Goal: Find specific page/section: Find specific page/section

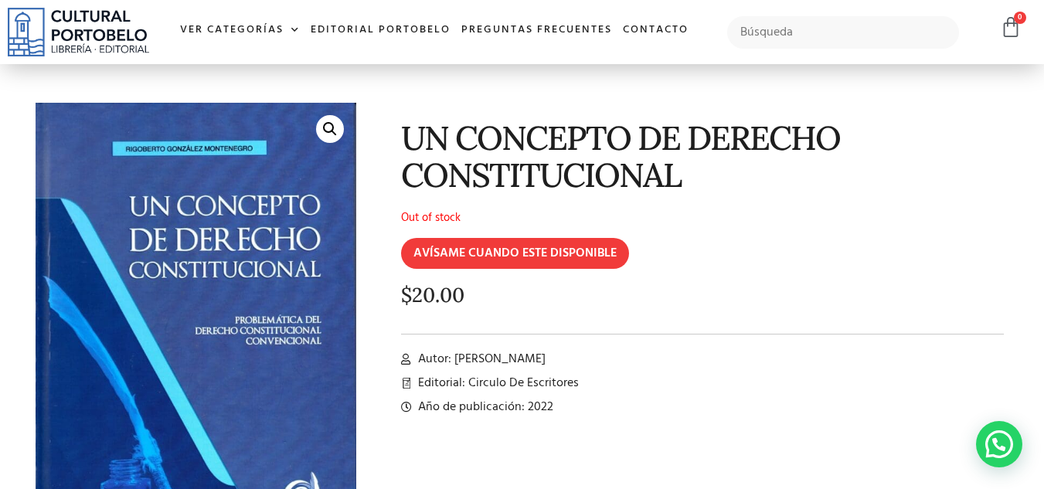
scroll to position [33, 0]
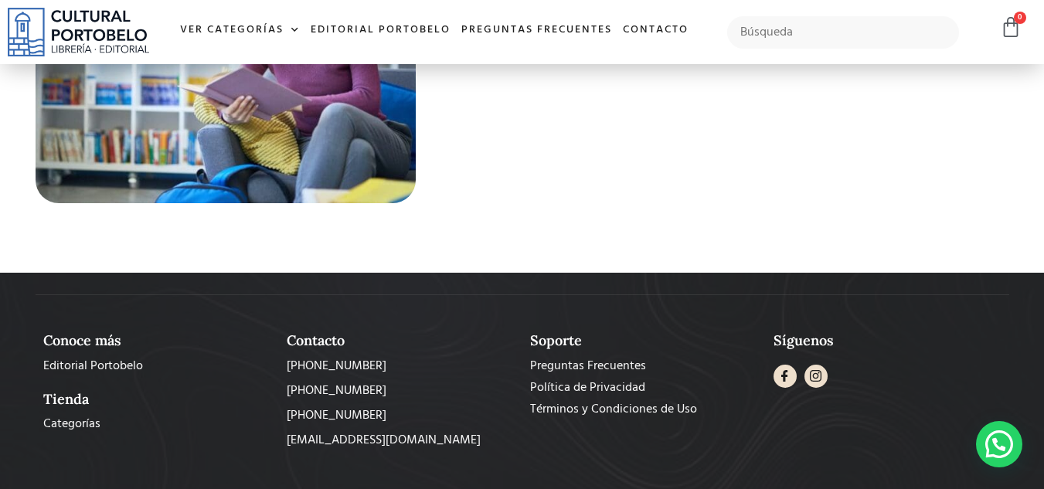
scroll to position [5440, 0]
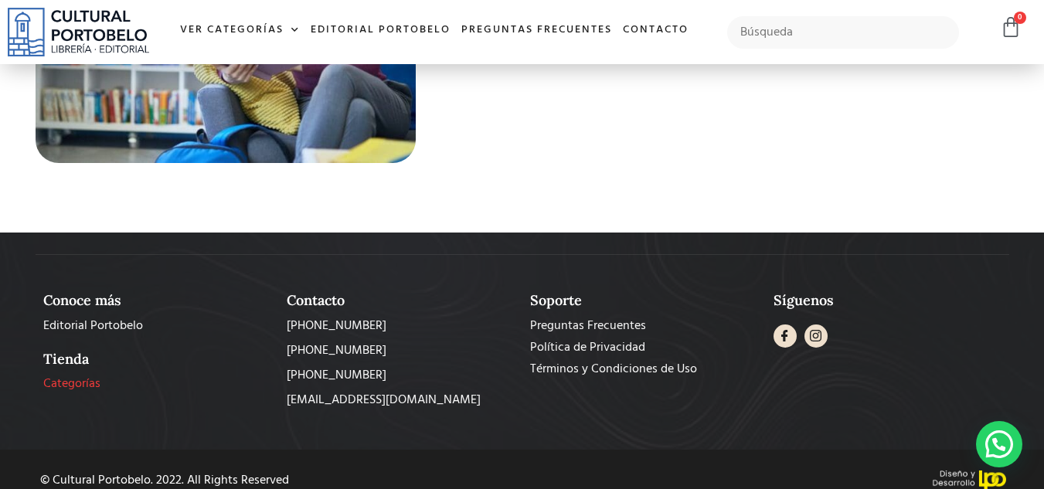
click at [81, 383] on span "Categorías" at bounding box center [71, 384] width 57 height 19
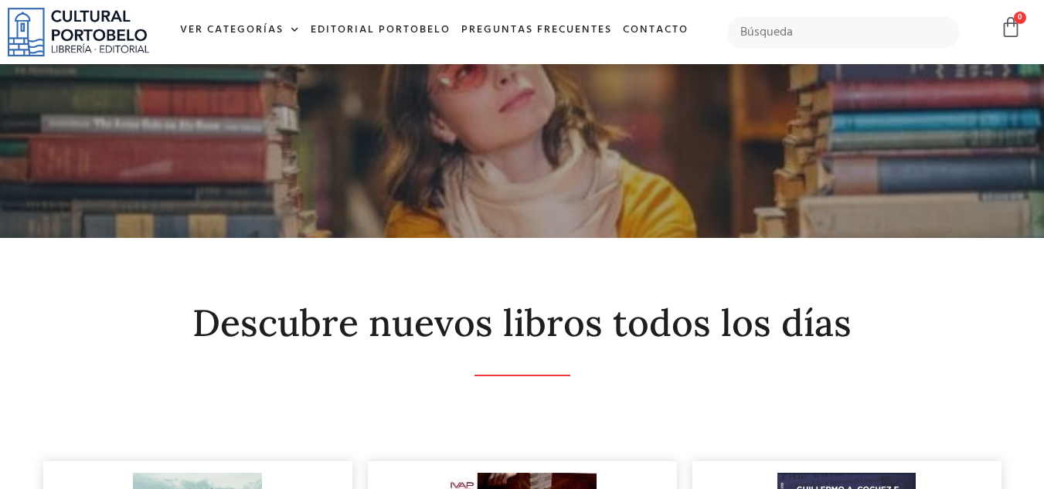
scroll to position [427, 0]
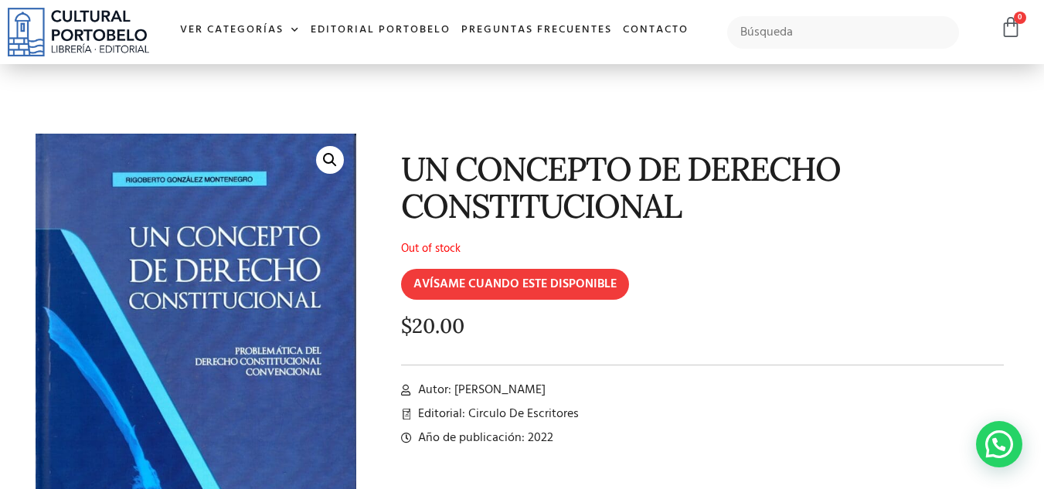
click at [546, 388] on span "Autor: Rigoberto González Montenegro" at bounding box center [479, 390] width 131 height 19
click at [814, 37] on input "text" at bounding box center [843, 32] width 233 height 32
type input "un concepto de derecho constitucional"
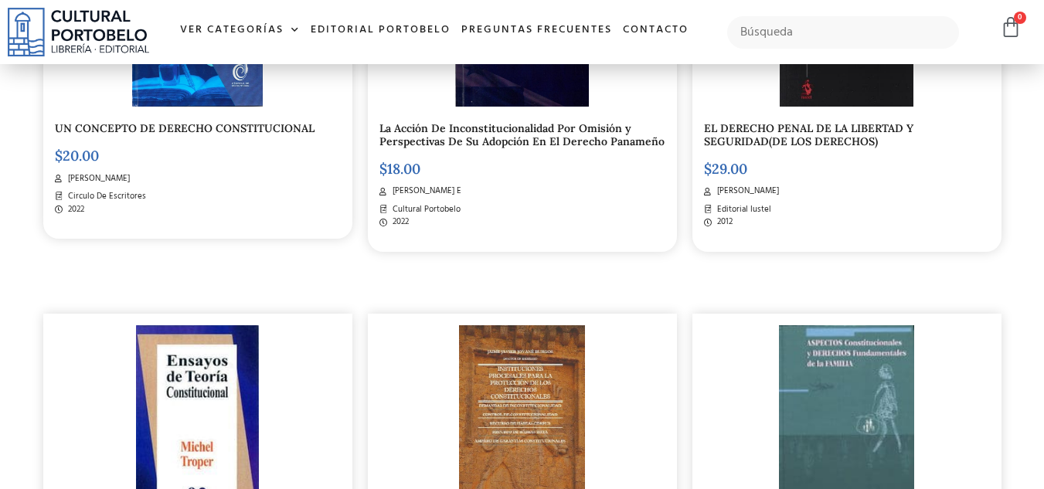
scroll to position [622, 0]
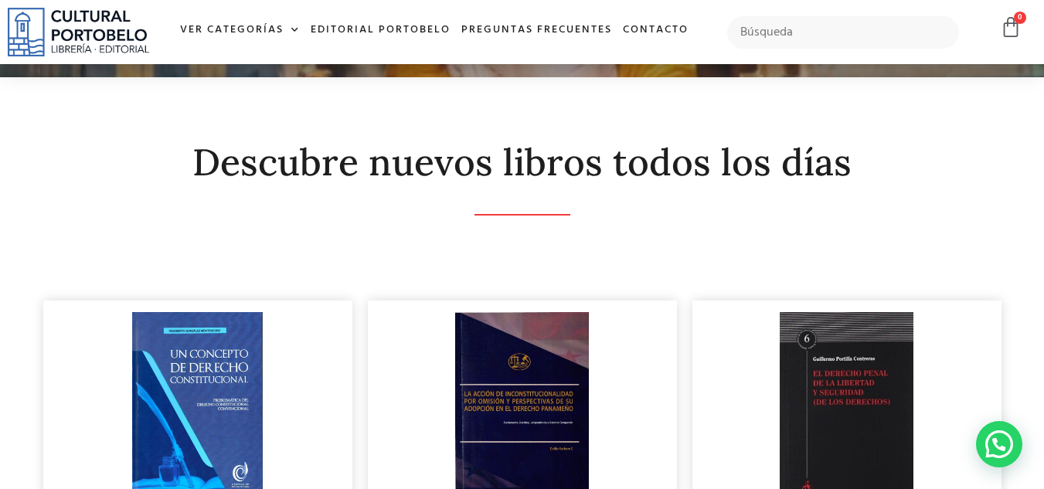
scroll to position [121, 0]
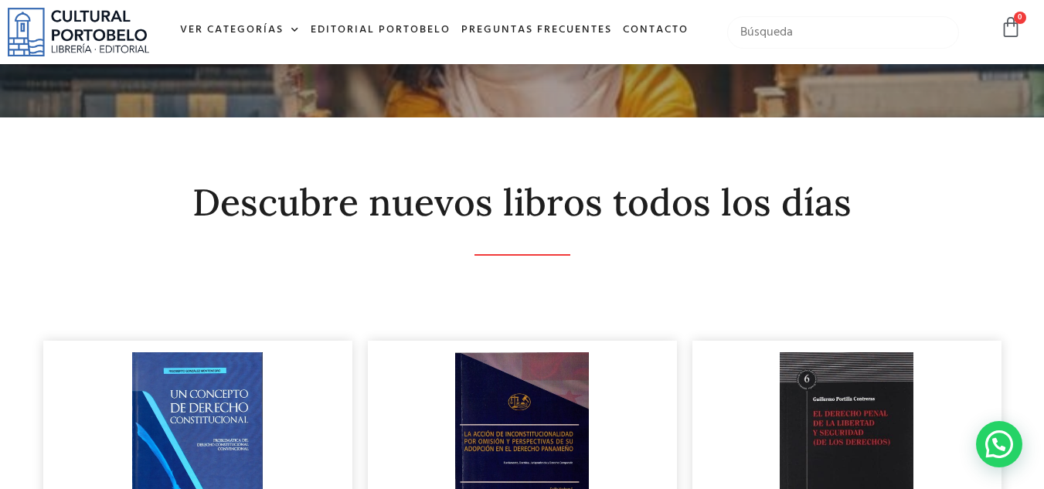
click at [822, 32] on input "text" at bounding box center [843, 32] width 233 height 32
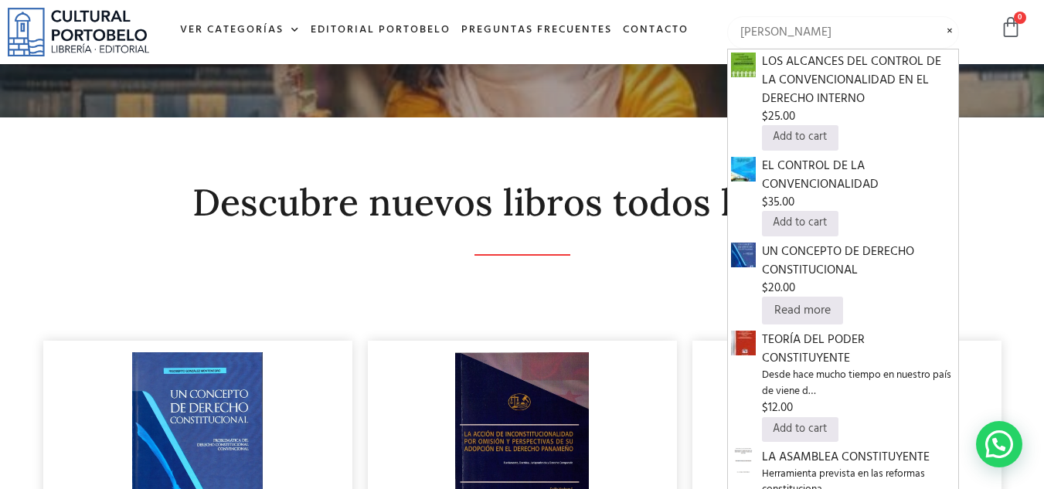
type input "[PERSON_NAME]"
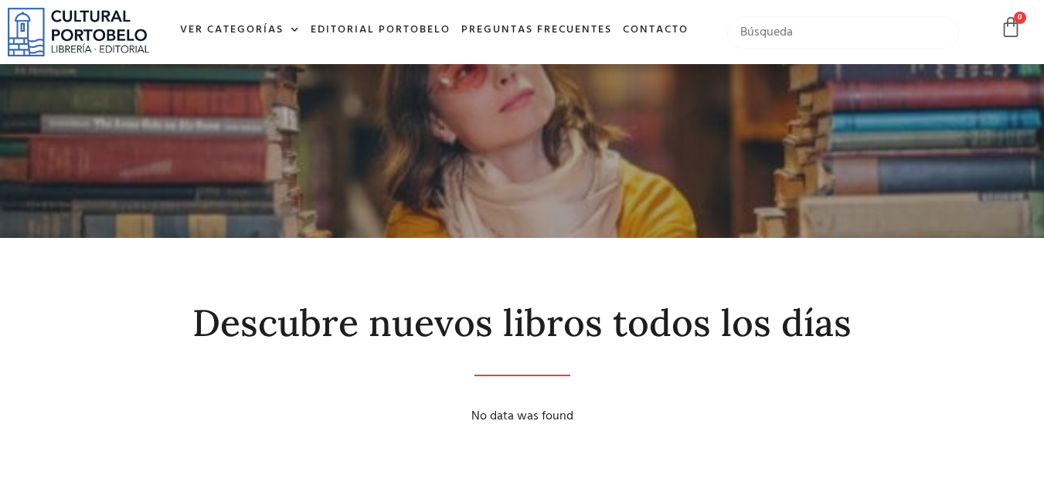
click at [841, 31] on input "text" at bounding box center [843, 32] width 233 height 32
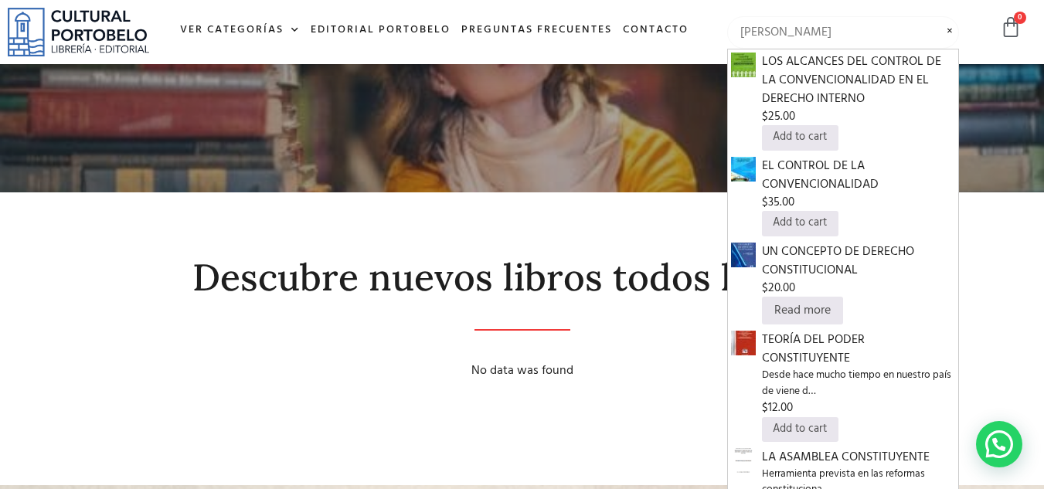
scroll to position [83, 0]
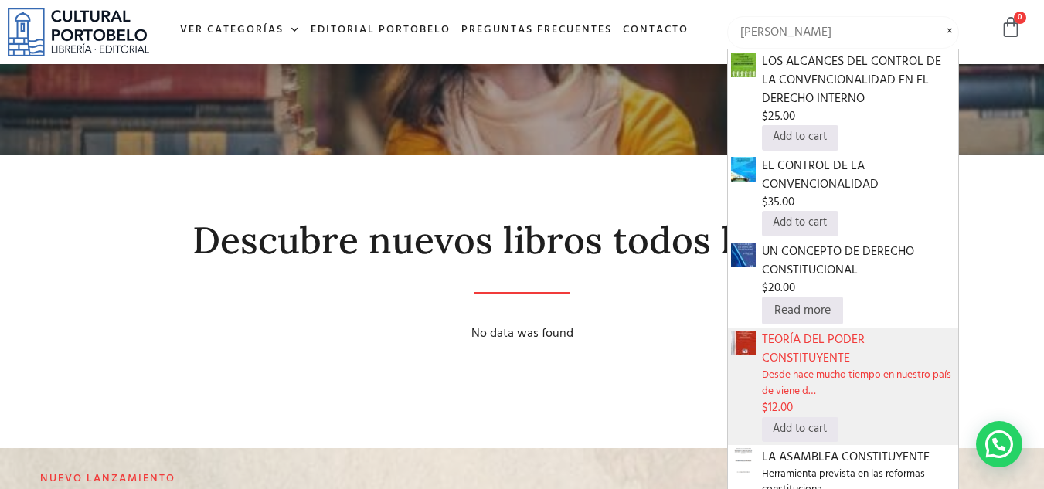
type input "[PERSON_NAME]"
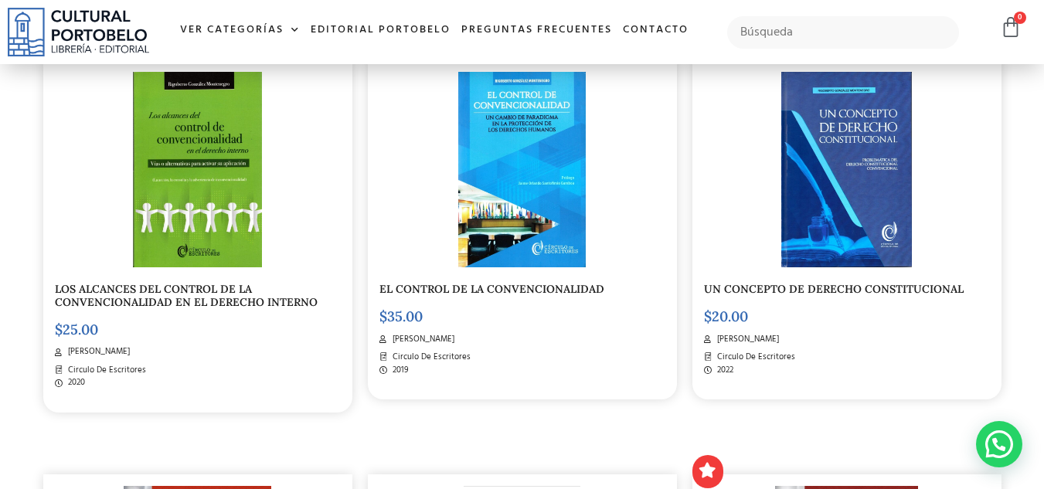
scroll to position [396, 0]
